Goal: Check status: Check status

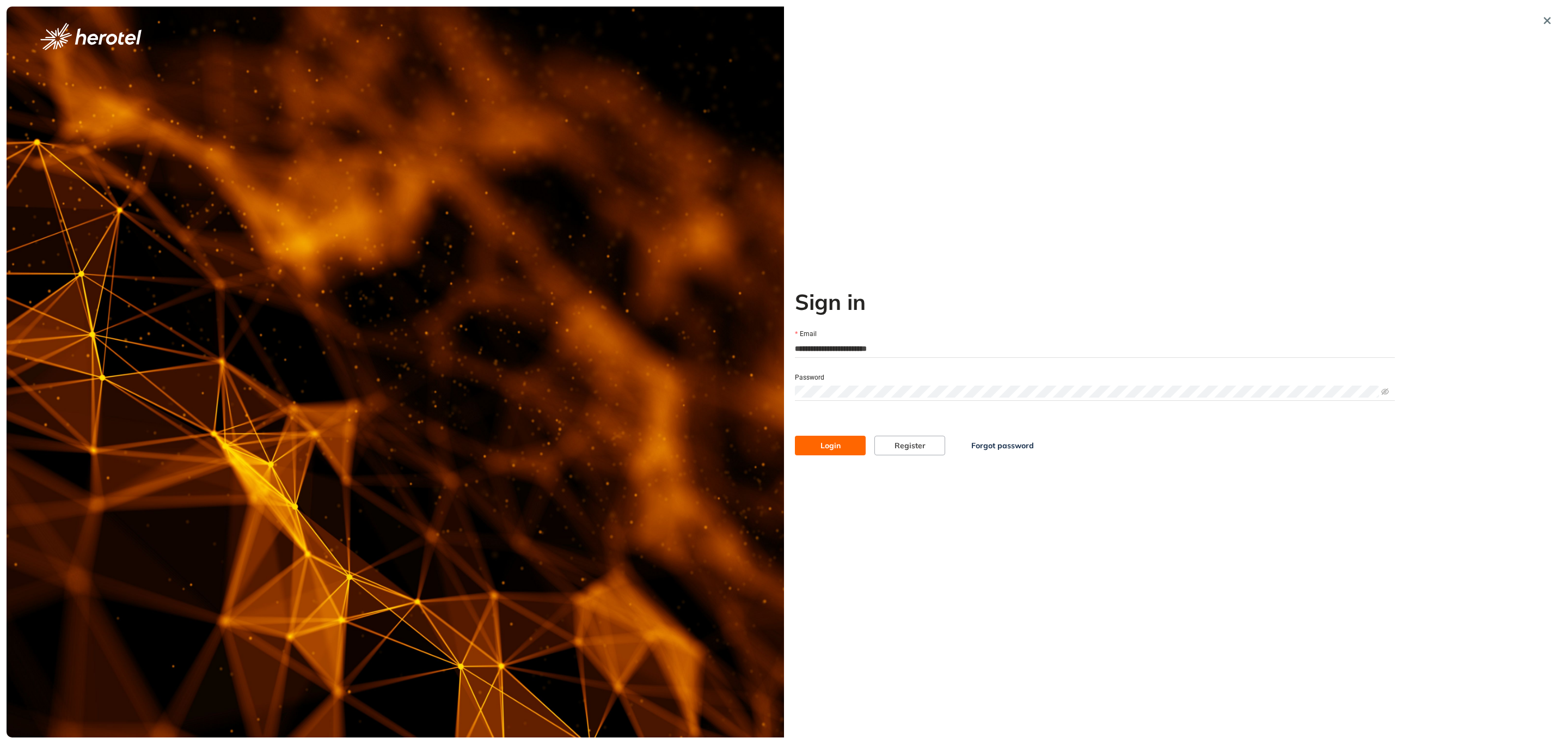
click at [820, 447] on span "Login" at bounding box center [830, 445] width 20 height 12
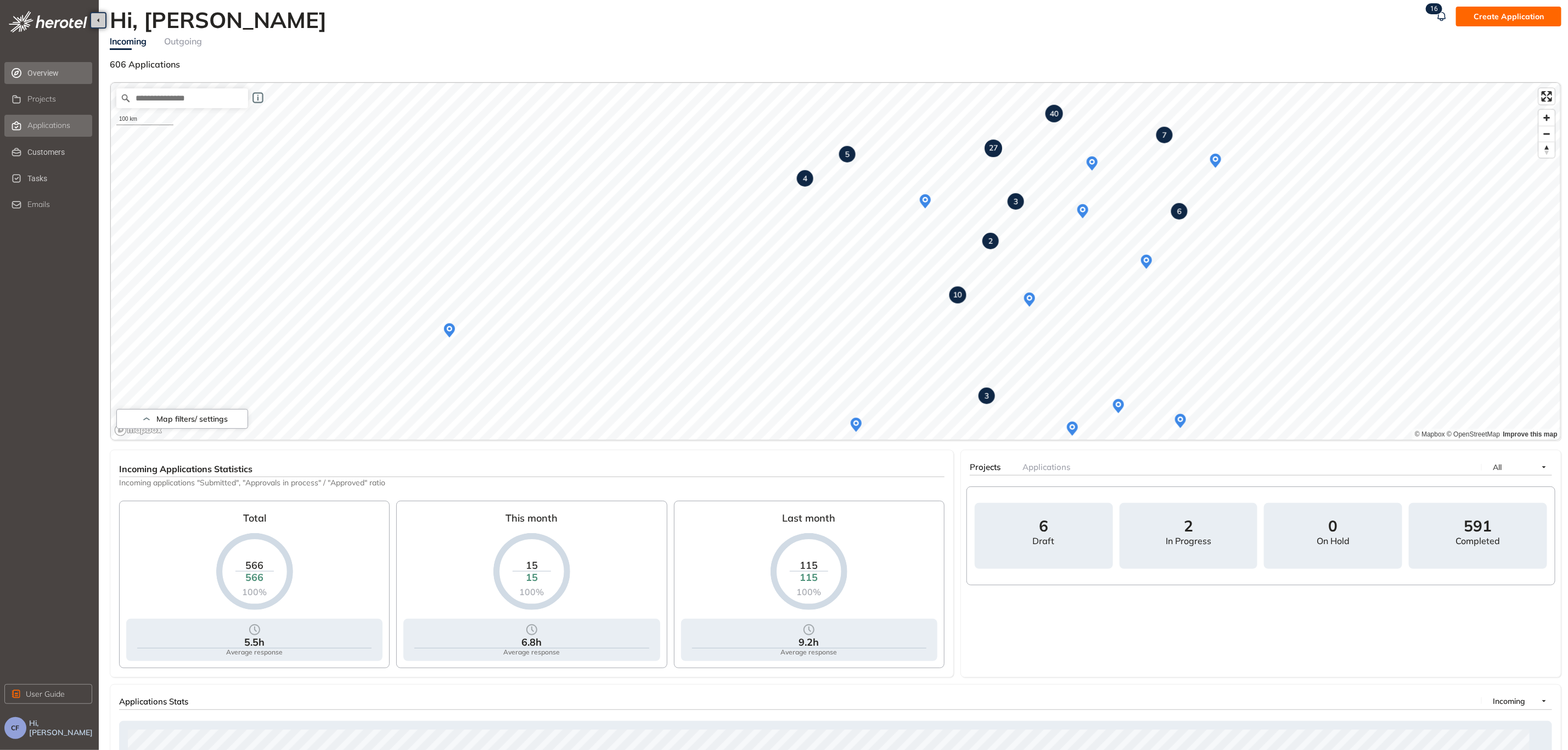
click at [31, 115] on li "Applications" at bounding box center [48, 125] width 88 height 22
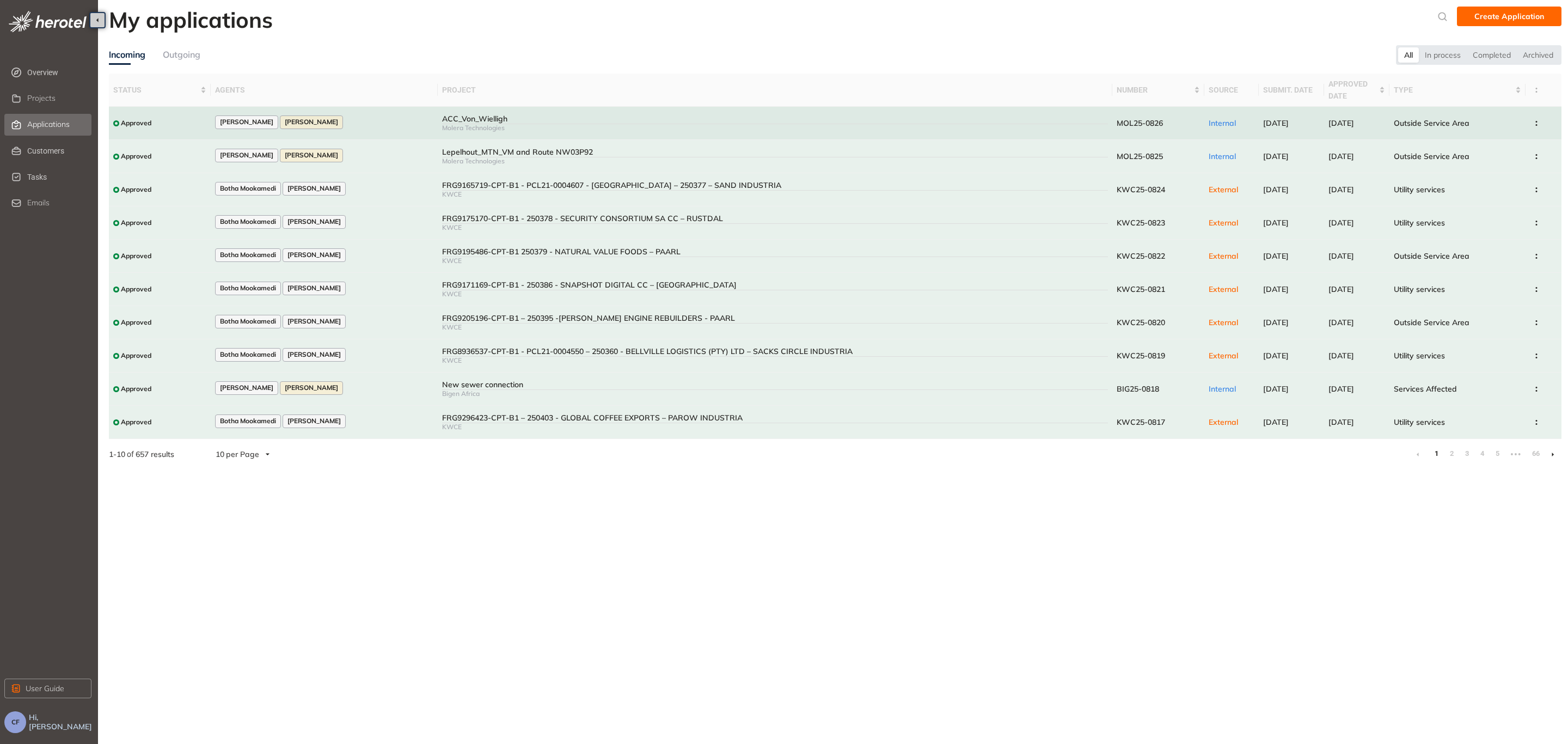
click at [442, 121] on div "ACC_Von_Wielligh" at bounding box center [775, 119] width 666 height 9
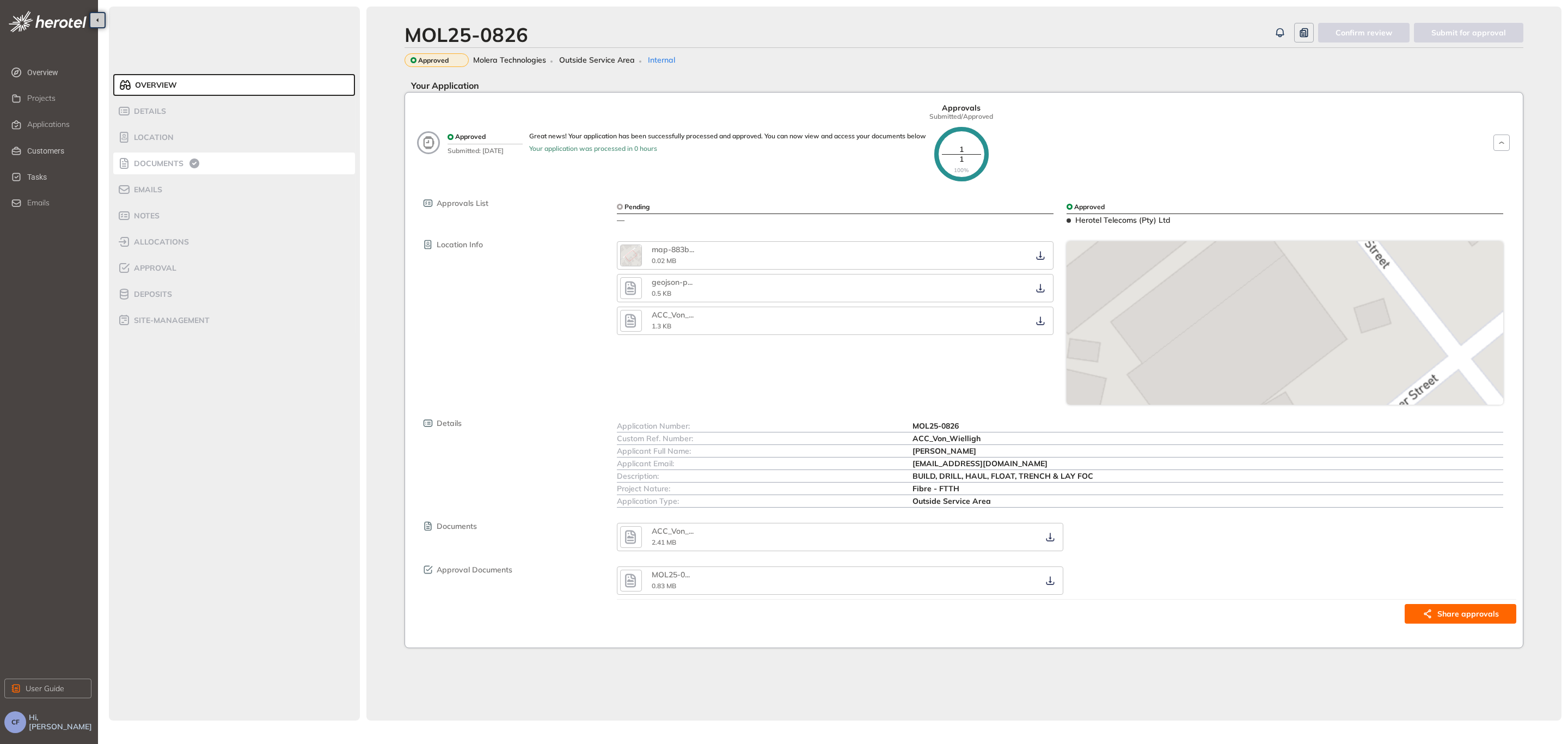
click at [158, 164] on span "Documents" at bounding box center [157, 164] width 53 height 9
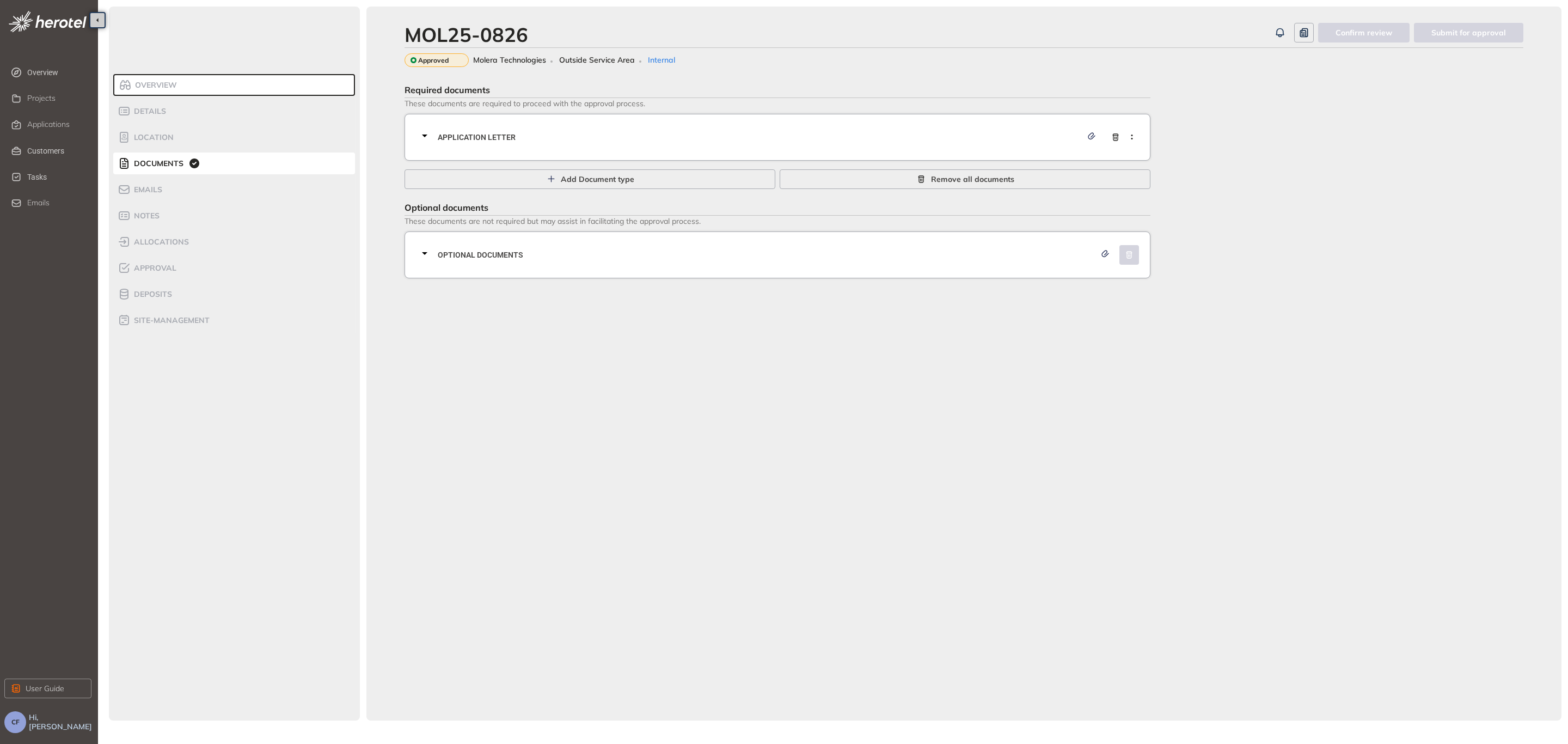
click at [448, 146] on div "Application letter" at bounding box center [780, 137] width 725 height 33
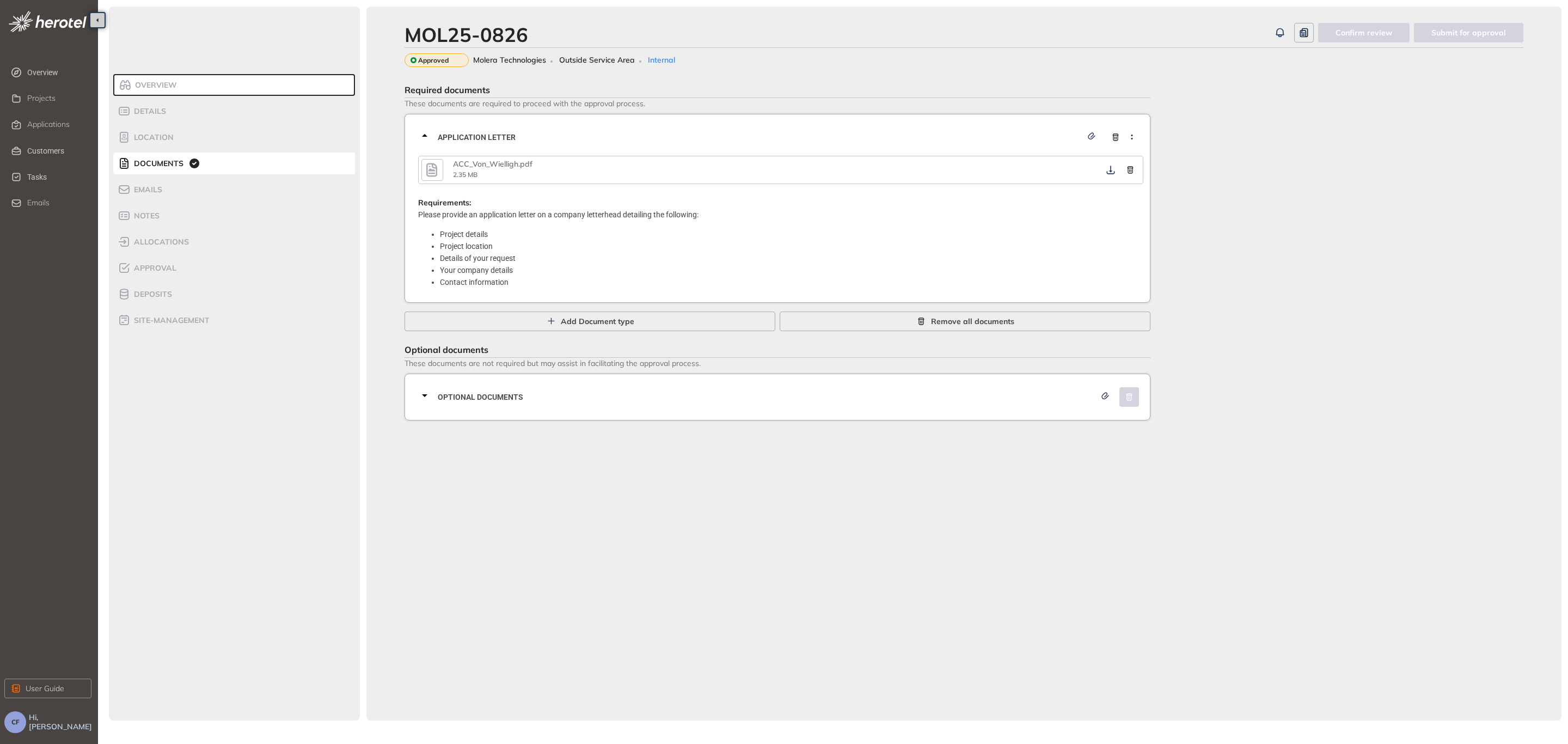
click at [429, 165] on icon "button" at bounding box center [432, 170] width 16 height 19
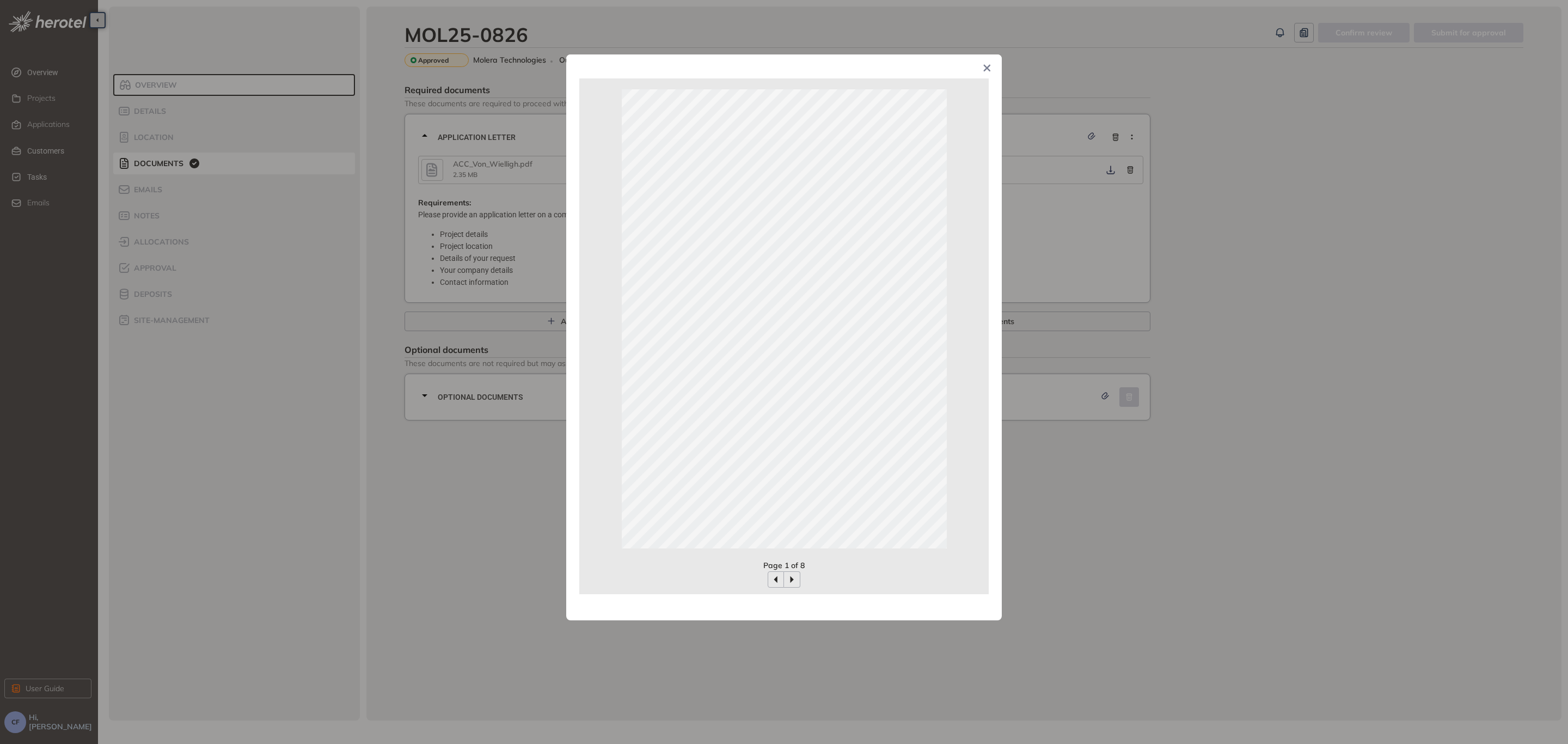
click at [991, 65] on span "Close" at bounding box center [987, 69] width 29 height 29
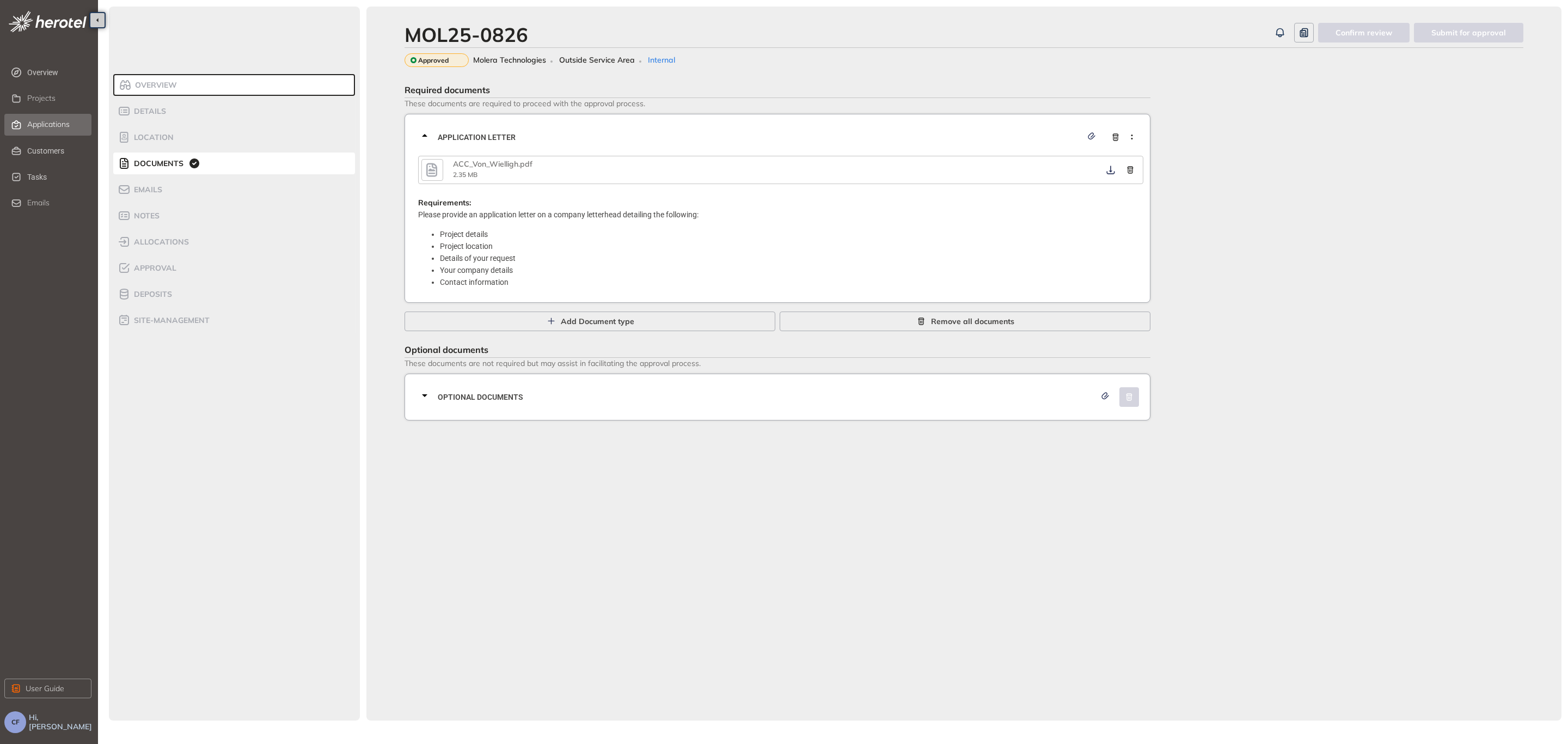
click at [47, 124] on span "Applications" at bounding box center [49, 124] width 43 height 9
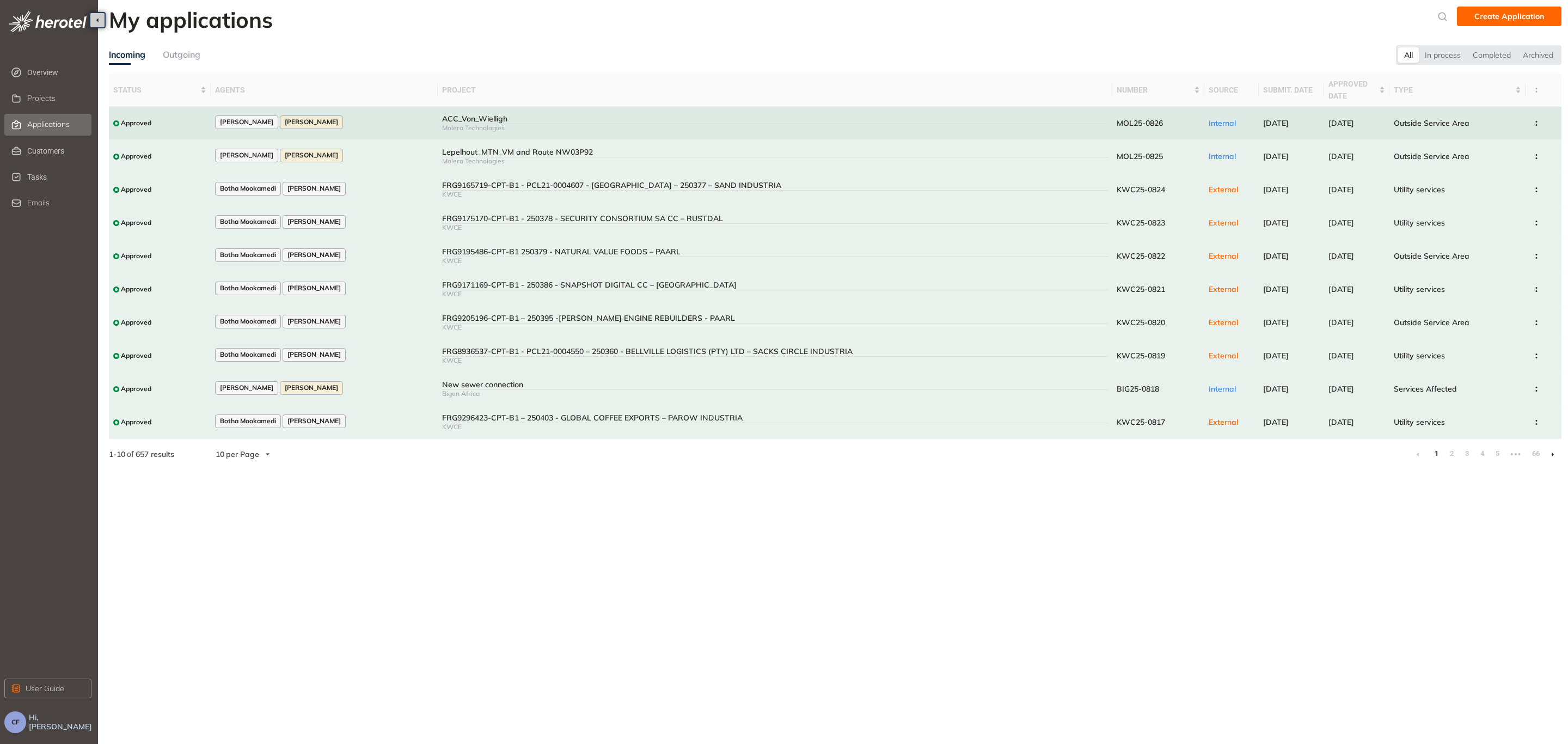
click at [459, 119] on div "ACC_Von_Wielligh" at bounding box center [775, 119] width 666 height 9
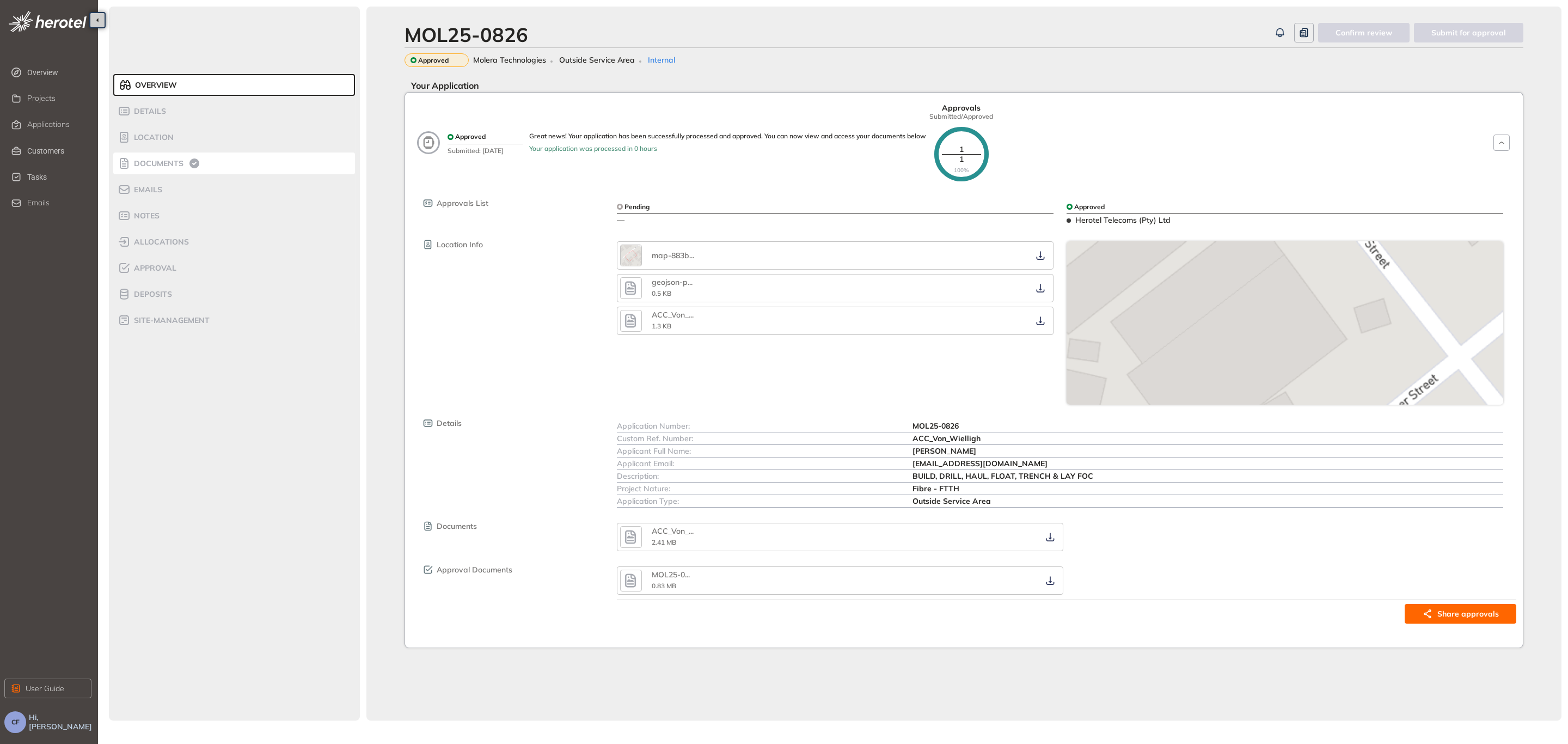
click at [166, 160] on span "Documents" at bounding box center [157, 164] width 53 height 9
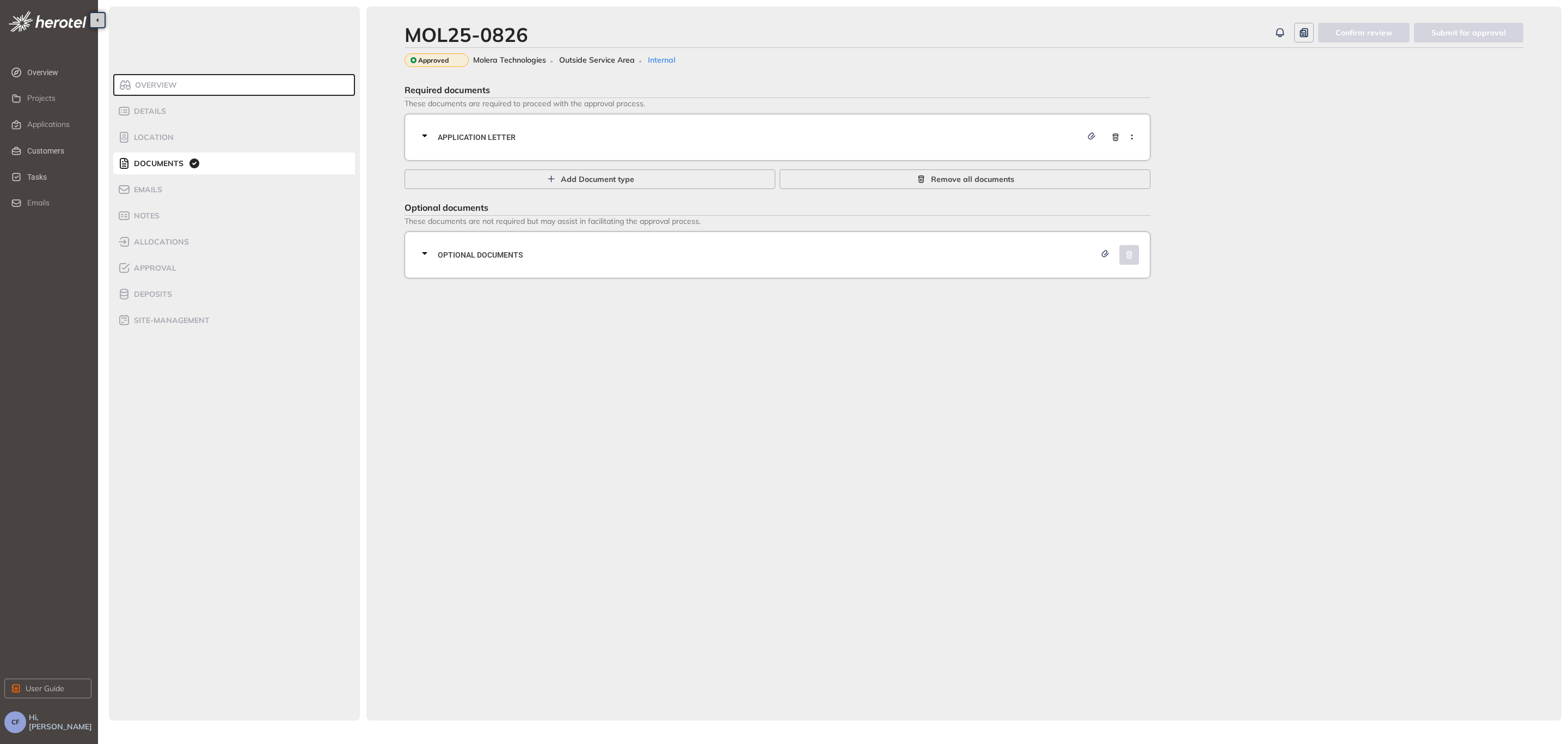
click at [529, 128] on div "Application letter" at bounding box center [780, 137] width 725 height 33
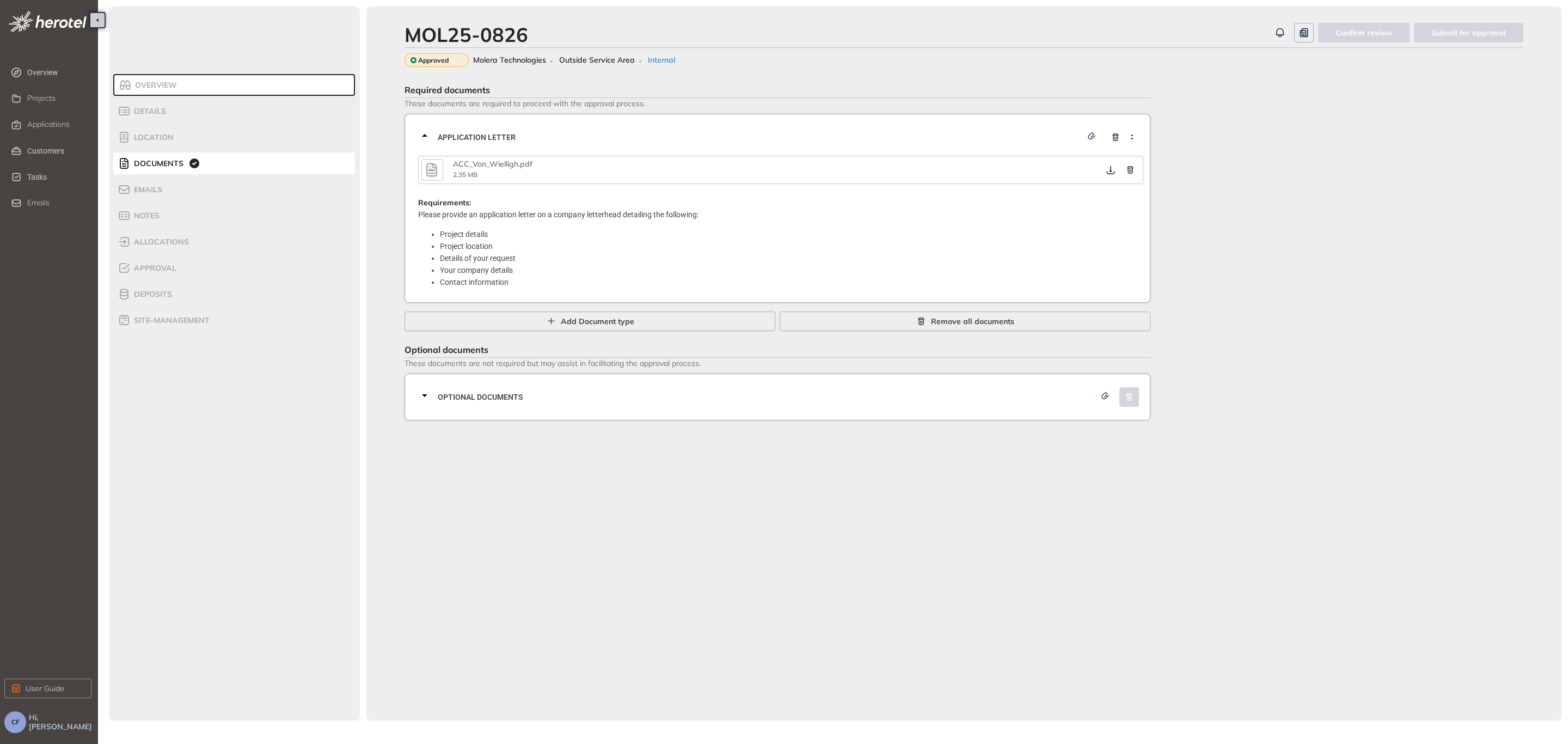
click at [506, 389] on div "Optional documents" at bounding box center [780, 397] width 725 height 33
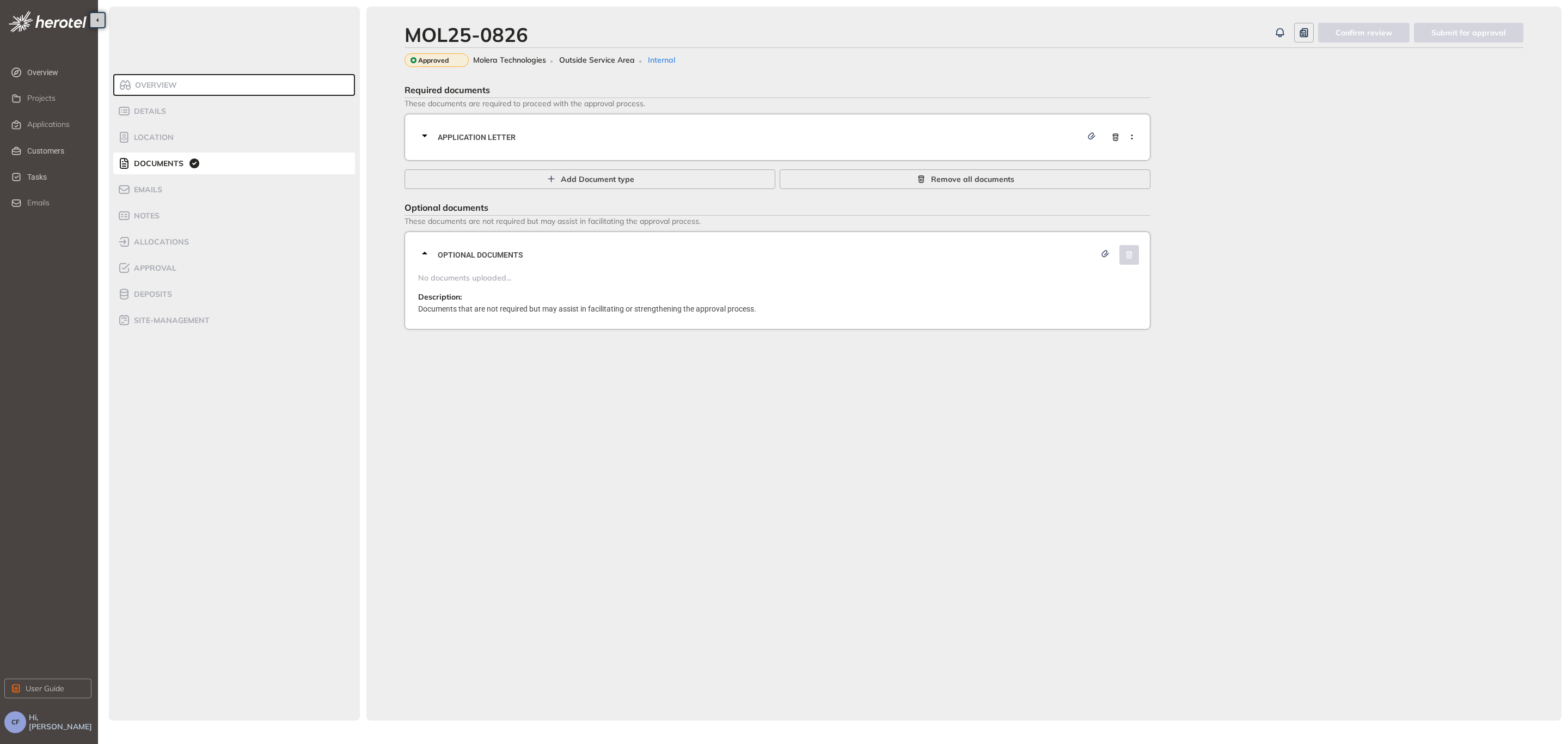
click at [491, 141] on span "Application letter" at bounding box center [760, 138] width 644 height 12
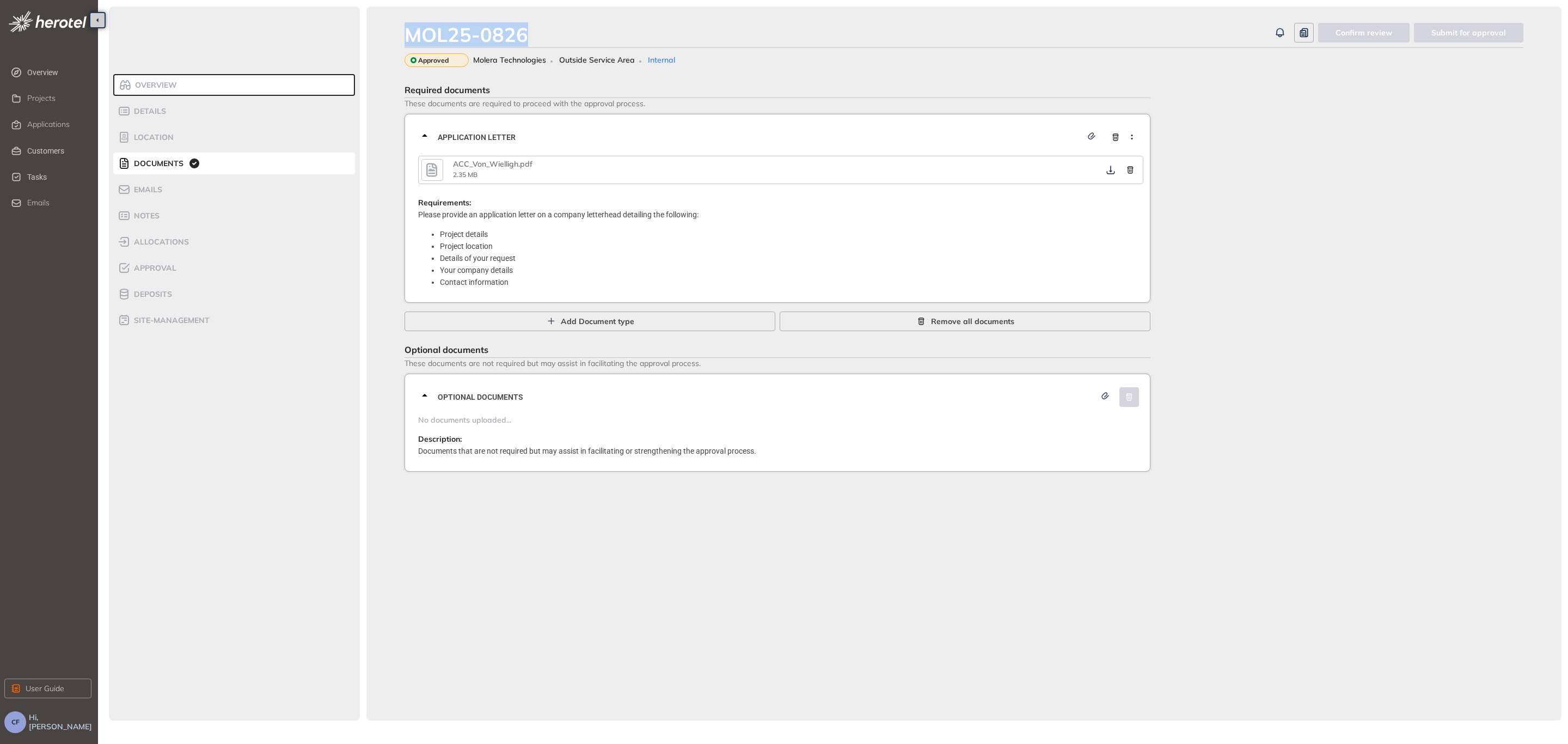
drag, startPoint x: 527, startPoint y: 37, endPoint x: 388, endPoint y: 25, distance: 139.5
click at [388, 25] on div "MOL25-0826 Confirm review Submit for approval Approved Molera Technologies Outs…" at bounding box center [964, 363] width 1195 height 714
